Goal: Find specific page/section: Find specific page/section

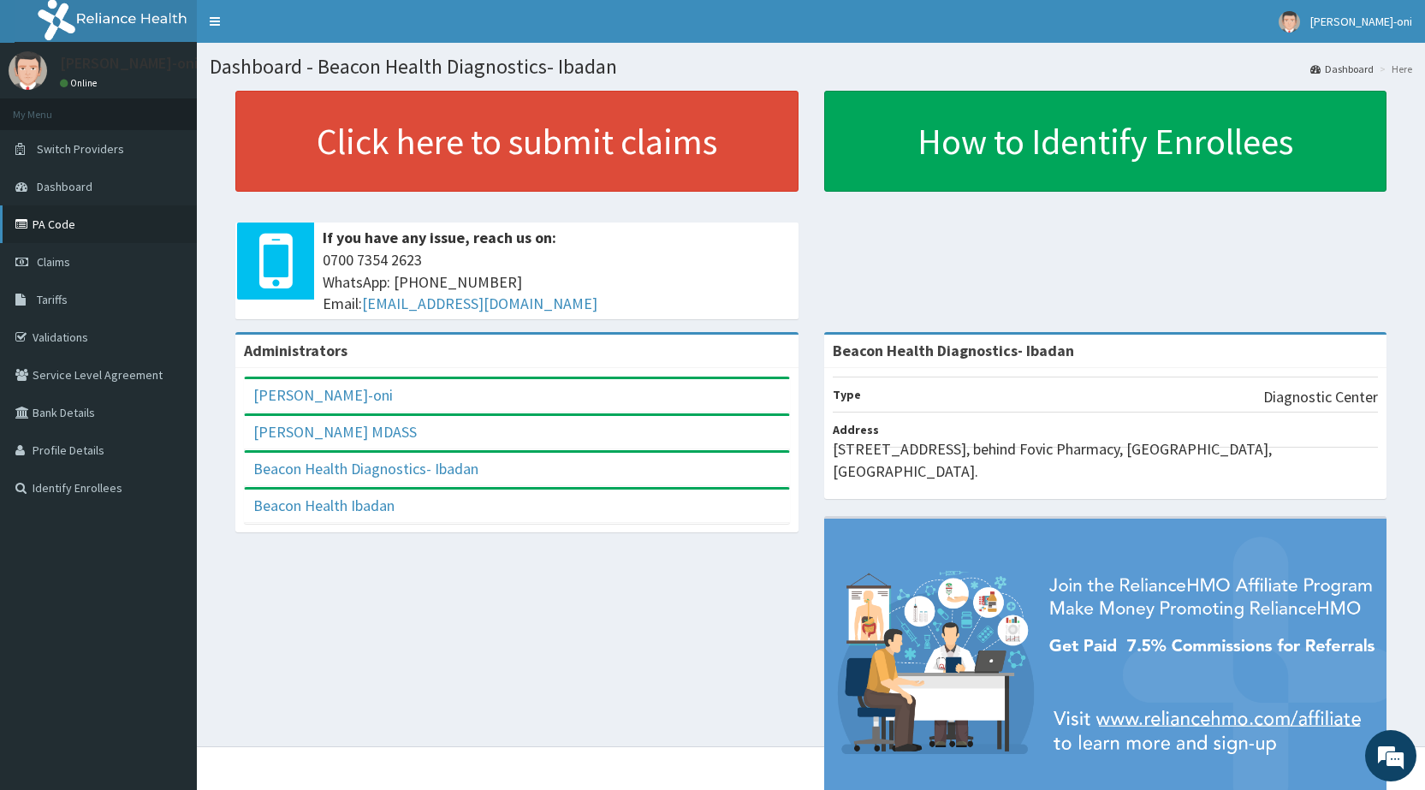
click at [53, 233] on link "PA Code" at bounding box center [98, 224] width 197 height 38
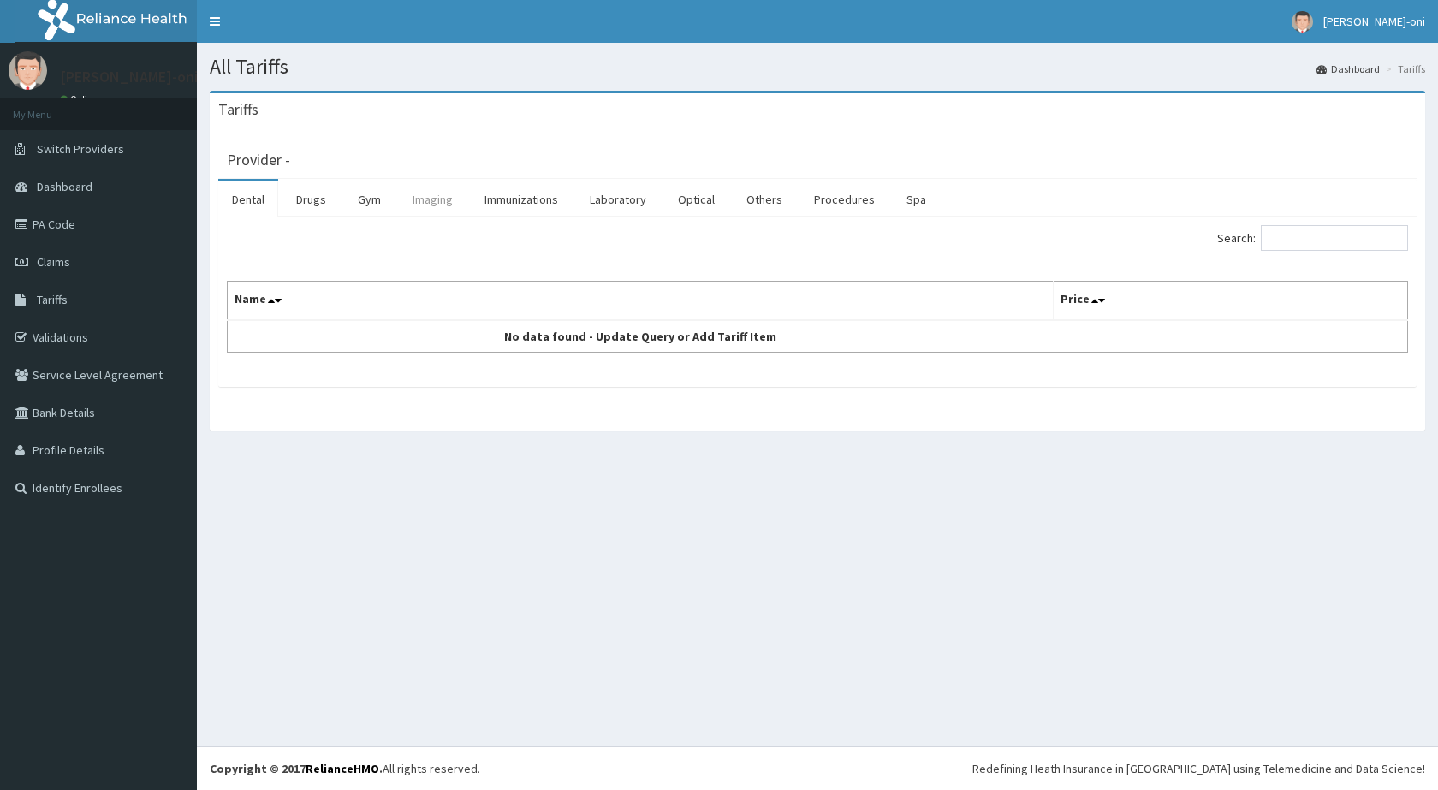
click at [425, 198] on link "Imaging" at bounding box center [433, 199] width 68 height 36
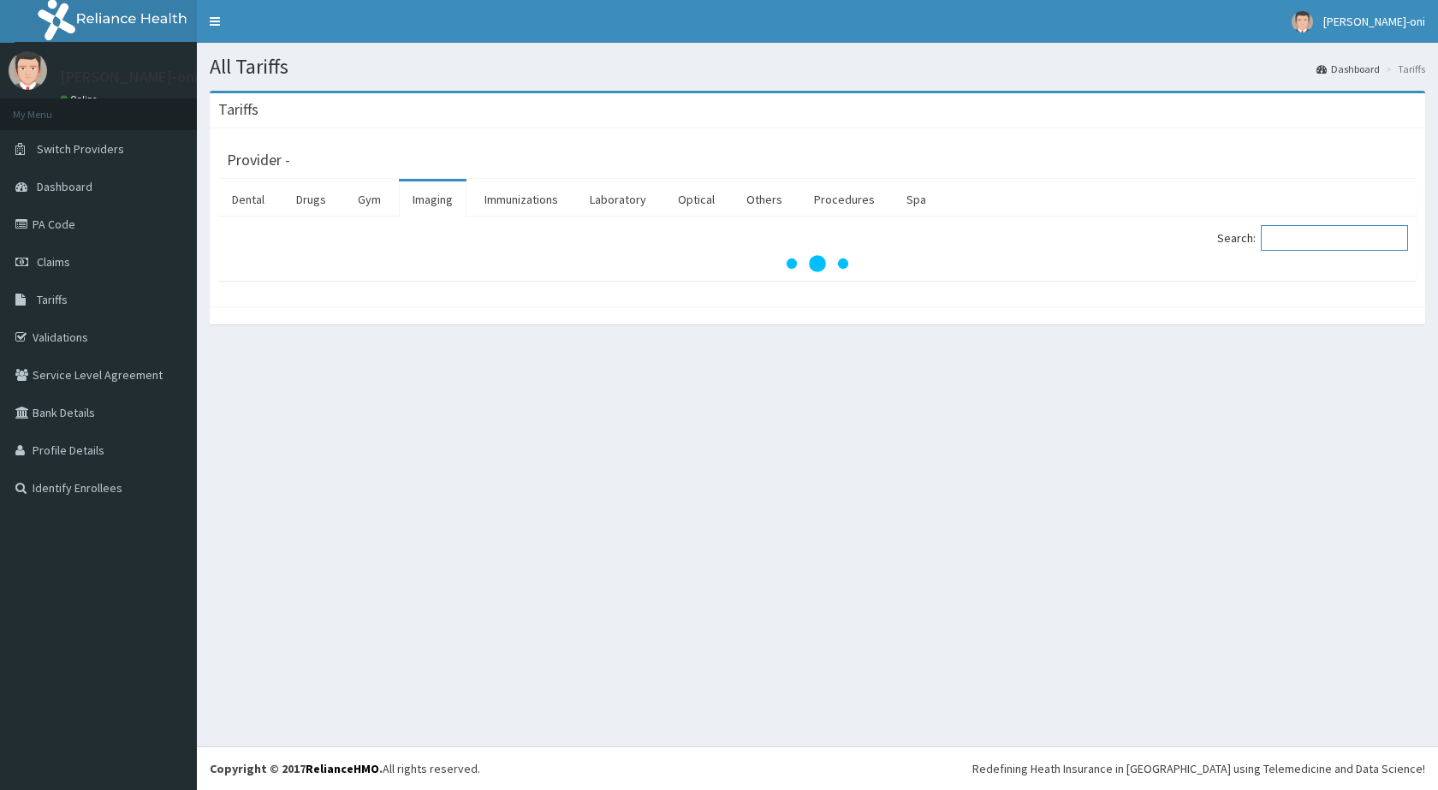
click at [1300, 240] on input "Search:" at bounding box center [1334, 238] width 147 height 26
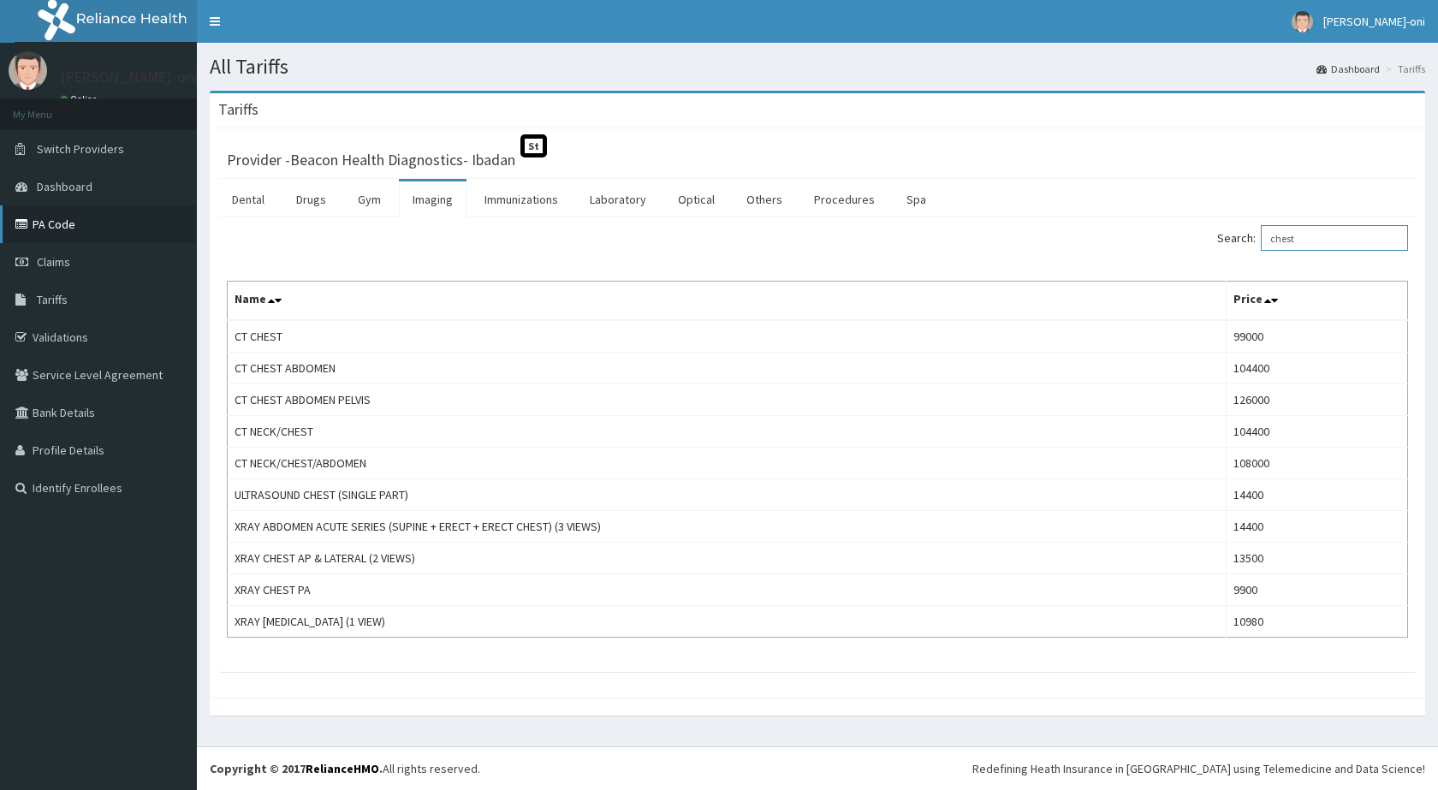
type input "chest"
click at [62, 229] on link "PA Code" at bounding box center [98, 224] width 197 height 38
